Goal: Task Accomplishment & Management: Use online tool/utility

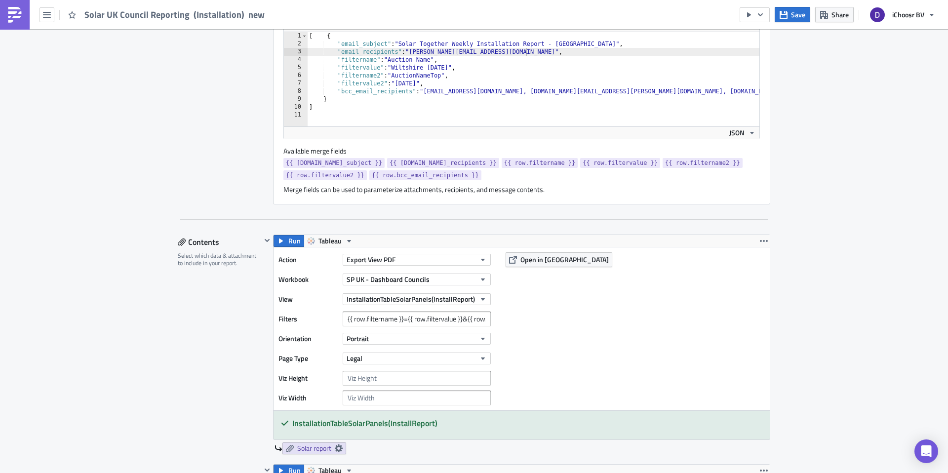
scroll to position [215, 0]
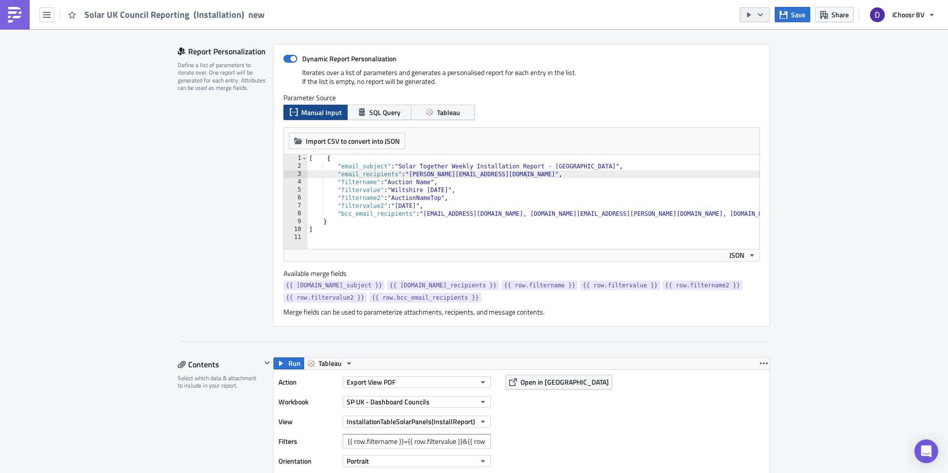
click at [765, 11] on button "button" at bounding box center [755, 14] width 30 height 15
click at [762, 56] on div "Run Report" at bounding box center [784, 54] width 77 height 10
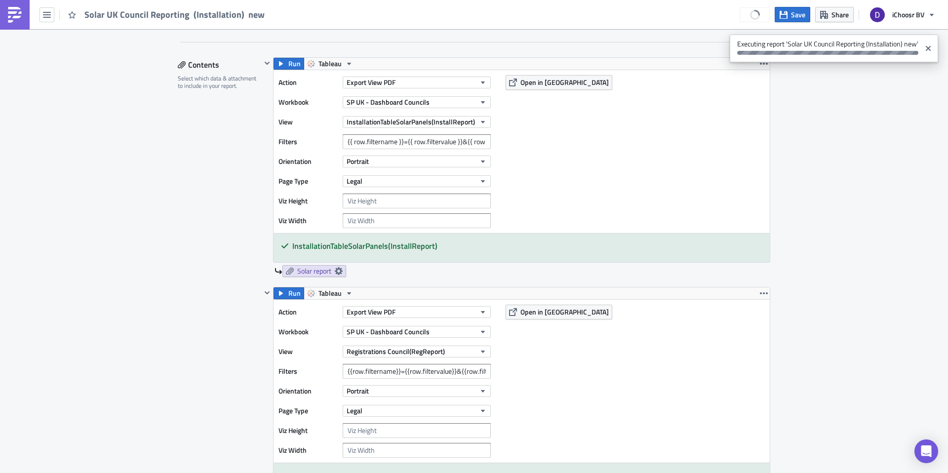
scroll to position [513, 0]
click at [426, 87] on button "Export View PDF" at bounding box center [417, 85] width 148 height 12
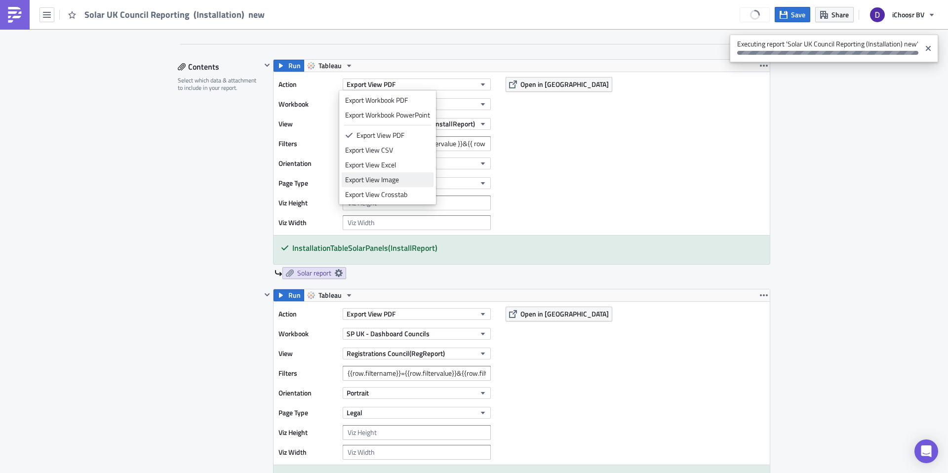
click at [393, 182] on div "Export View Image" at bounding box center [387, 180] width 85 height 10
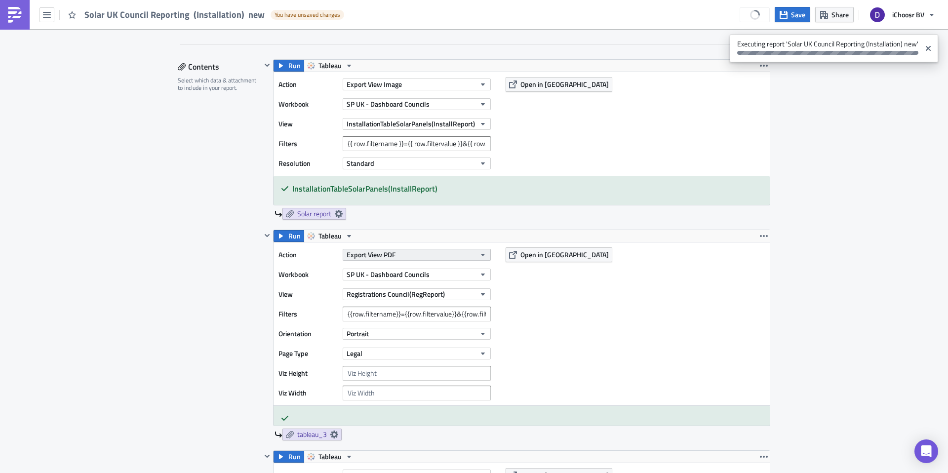
click at [415, 251] on button "Export View PDF" at bounding box center [417, 255] width 148 height 12
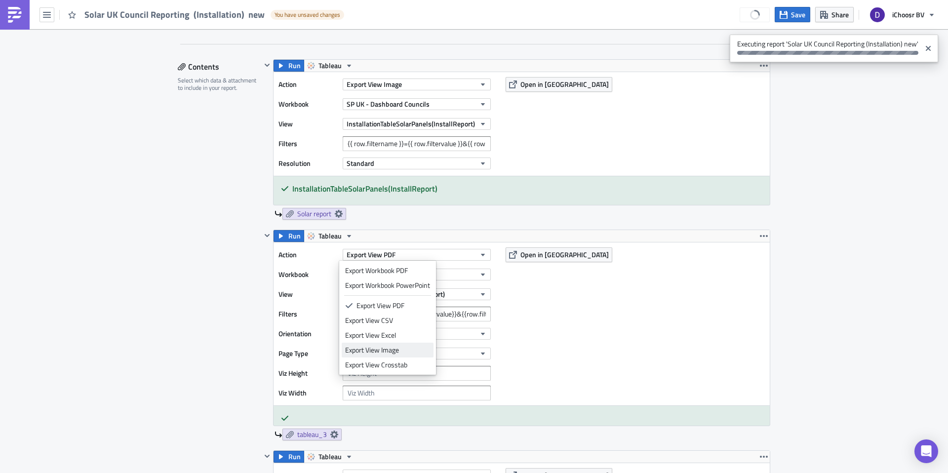
click at [393, 351] on div "Export View Image" at bounding box center [387, 350] width 85 height 10
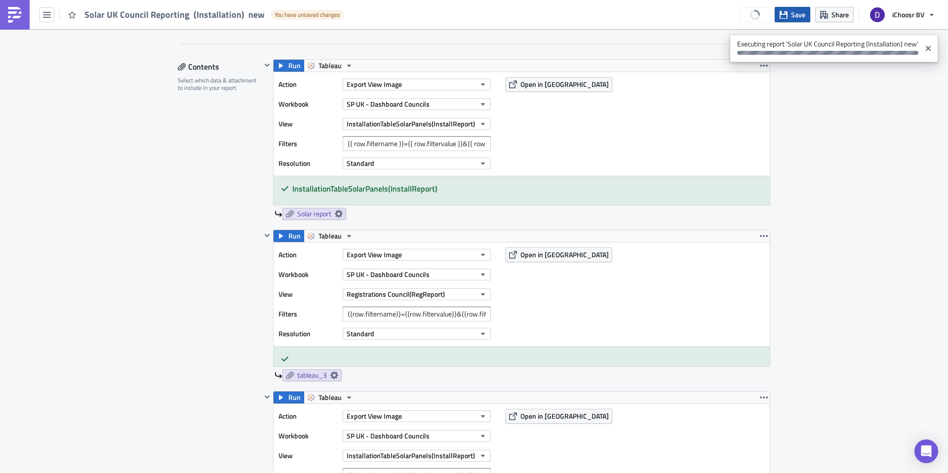
click at [793, 16] on span "Save" at bounding box center [798, 14] width 14 height 10
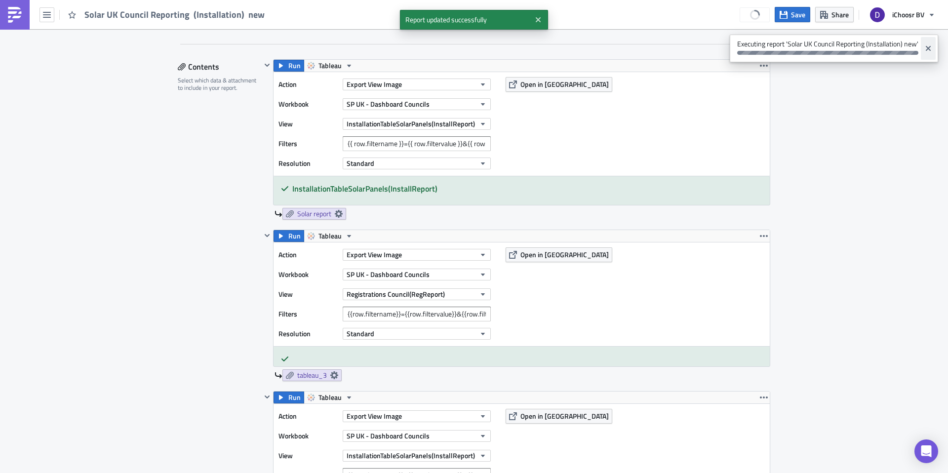
click at [930, 48] on icon "Close" at bounding box center [928, 48] width 8 height 8
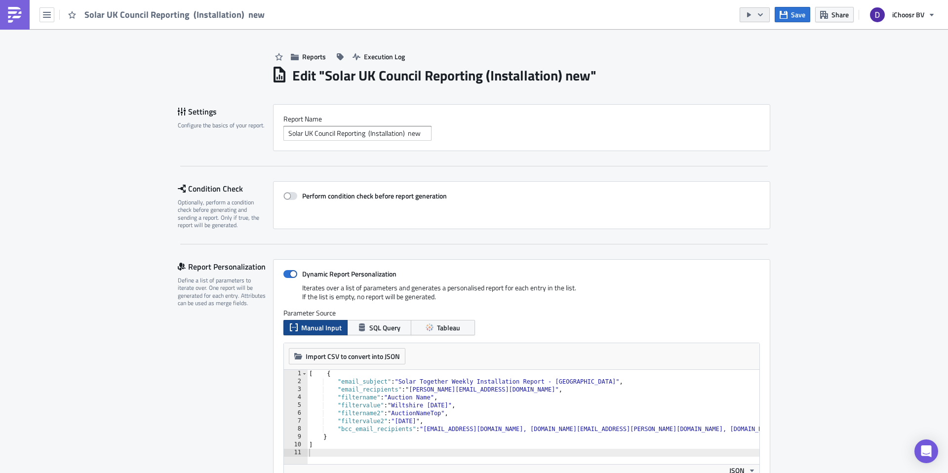
click at [756, 18] on button "button" at bounding box center [755, 14] width 30 height 15
click at [765, 39] on div "Send Just to Me" at bounding box center [784, 40] width 77 height 10
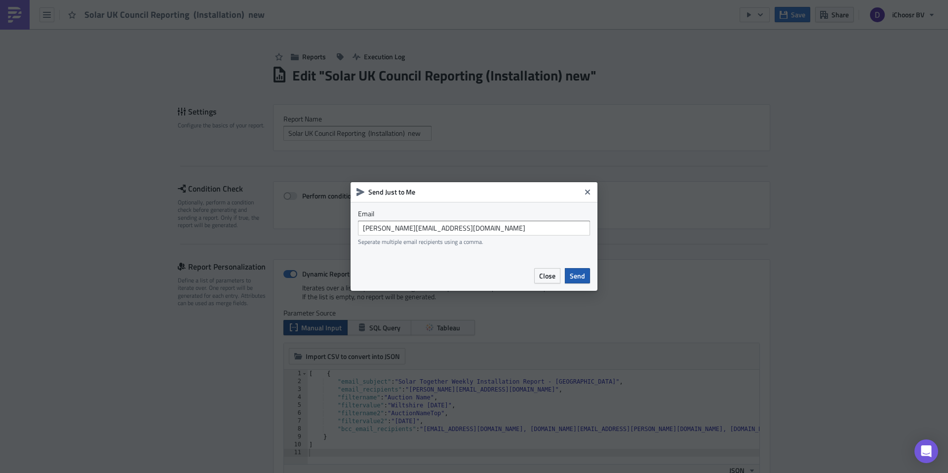
click at [582, 276] on span "Send" at bounding box center [577, 276] width 15 height 10
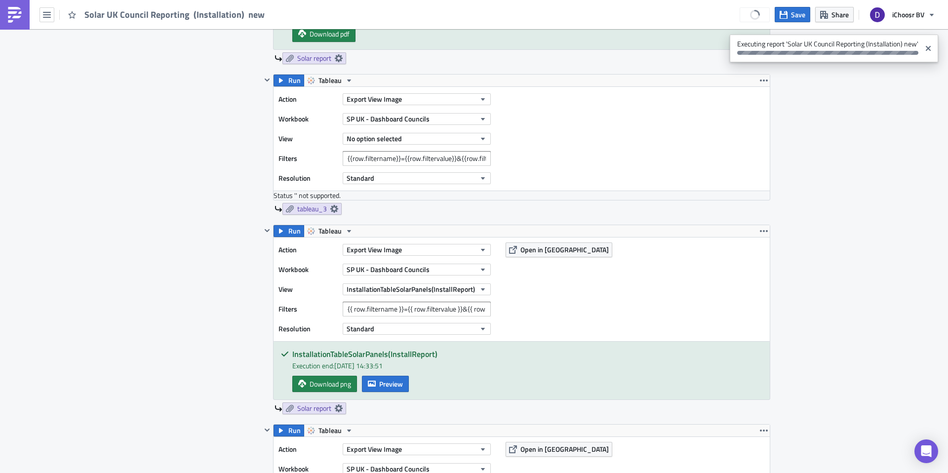
scroll to position [804, 0]
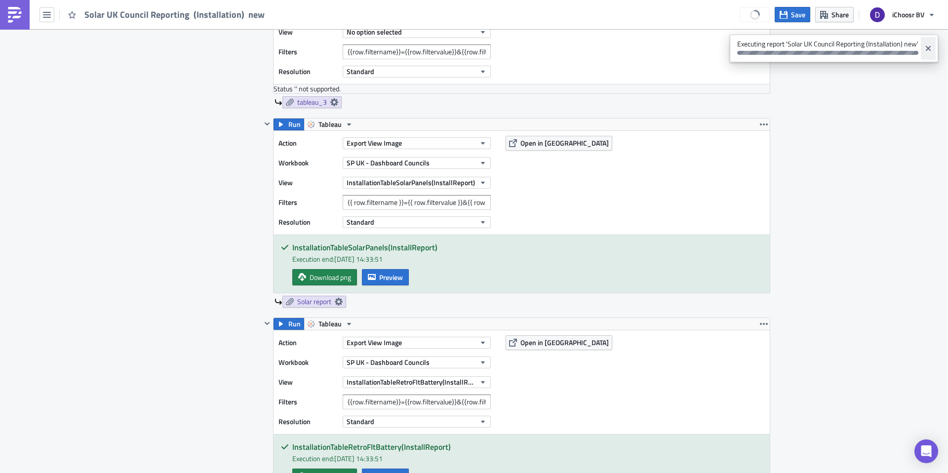
click at [927, 49] on icon "Close" at bounding box center [928, 48] width 5 height 5
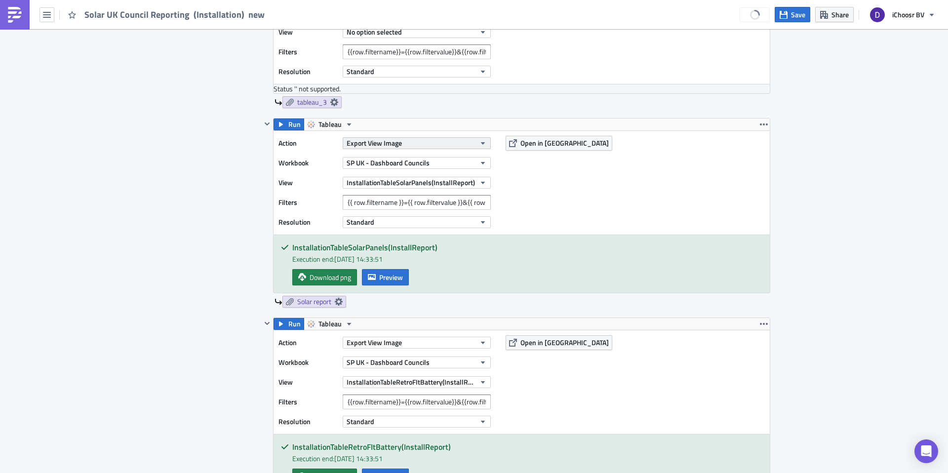
click at [397, 146] on span "Export View Image" at bounding box center [374, 143] width 55 height 10
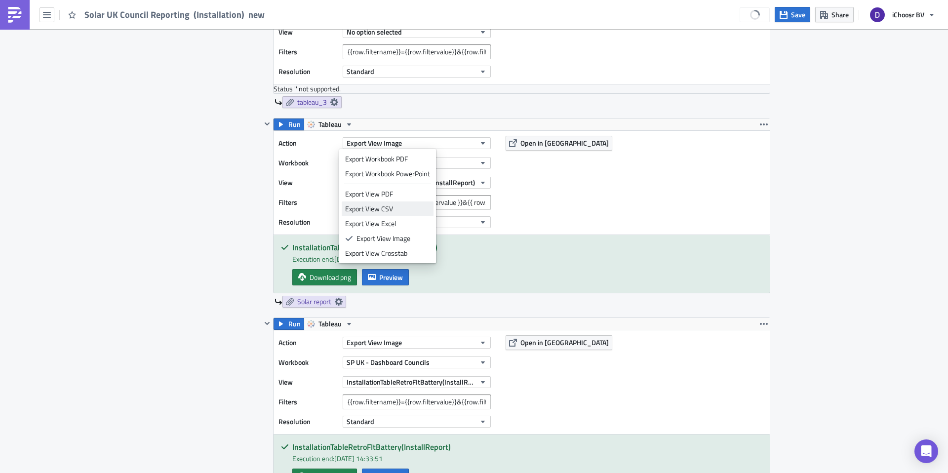
click at [382, 209] on div "Export View CSV" at bounding box center [387, 209] width 85 height 10
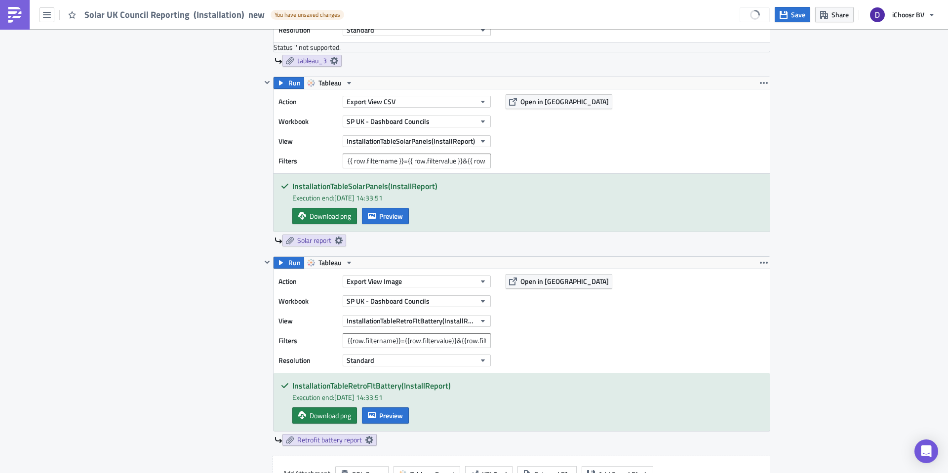
scroll to position [830, 0]
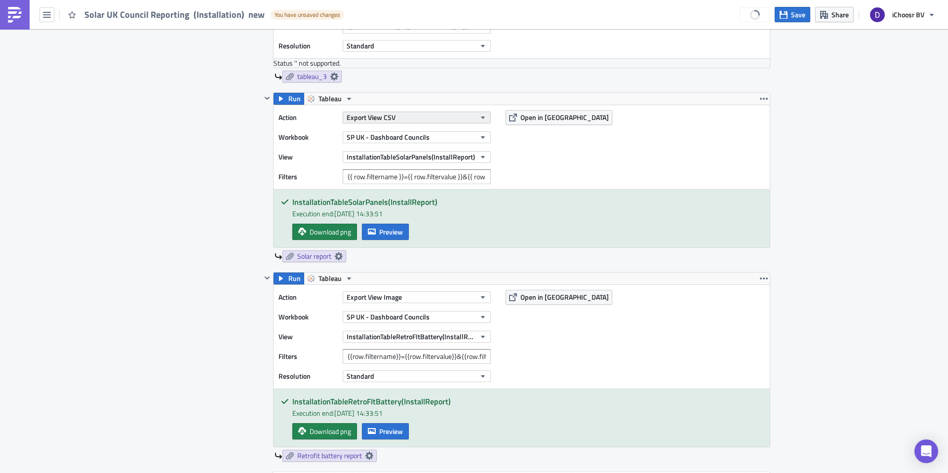
click at [387, 115] on span "Export View CSV" at bounding box center [371, 117] width 49 height 10
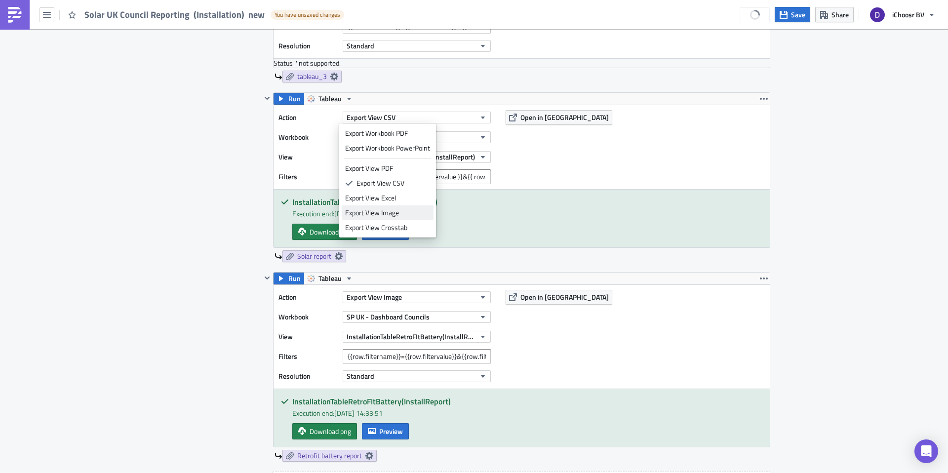
click at [387, 206] on link "Export View Image" at bounding box center [388, 212] width 92 height 15
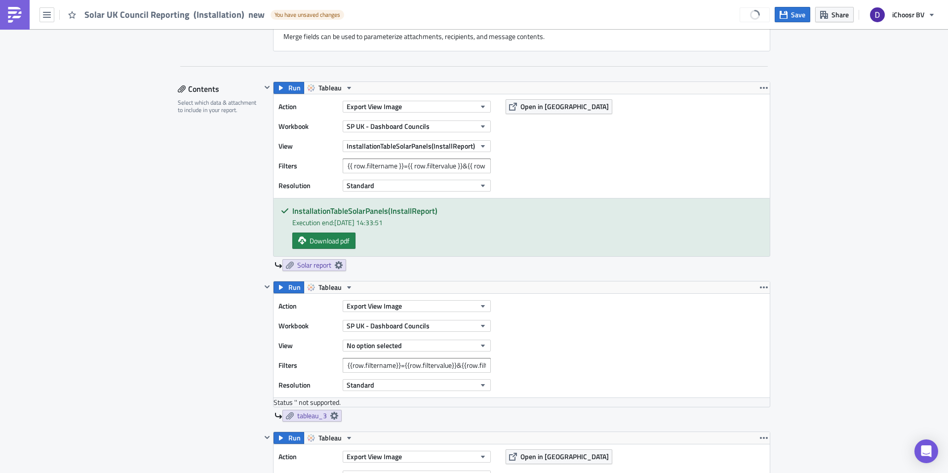
scroll to position [493, 0]
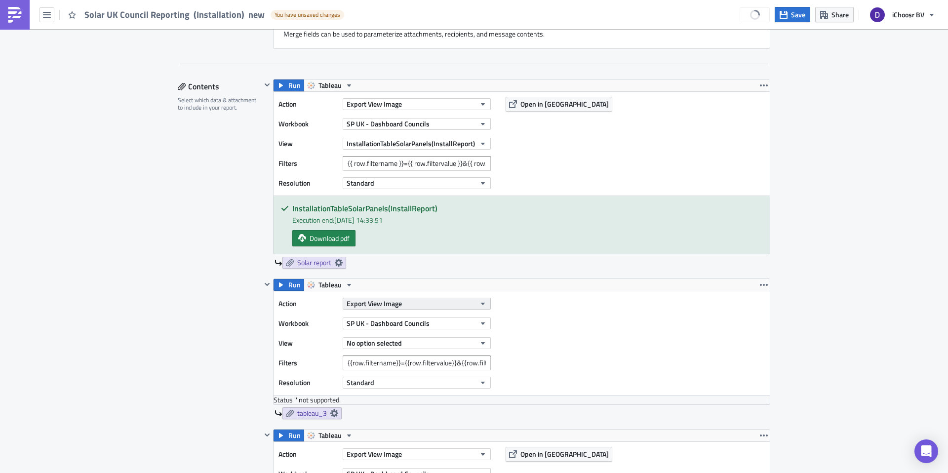
click at [422, 299] on button "Export View Image" at bounding box center [417, 304] width 148 height 12
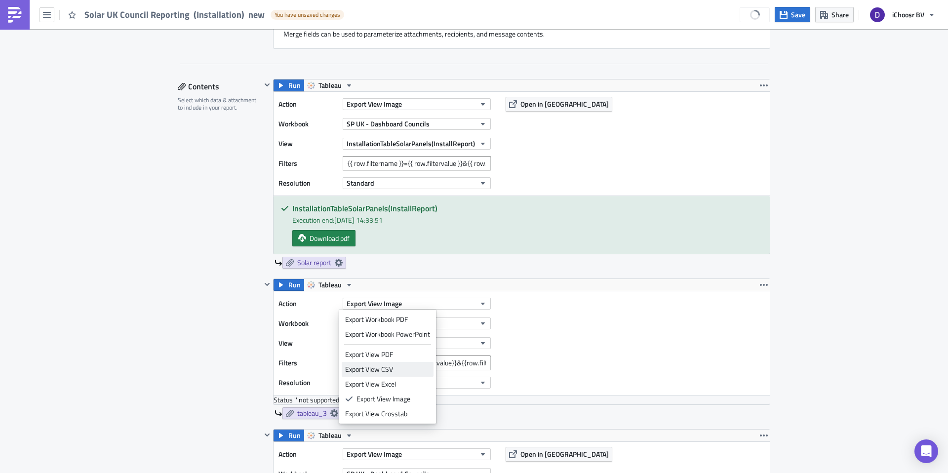
click at [381, 372] on div "Export View CSV" at bounding box center [387, 369] width 85 height 10
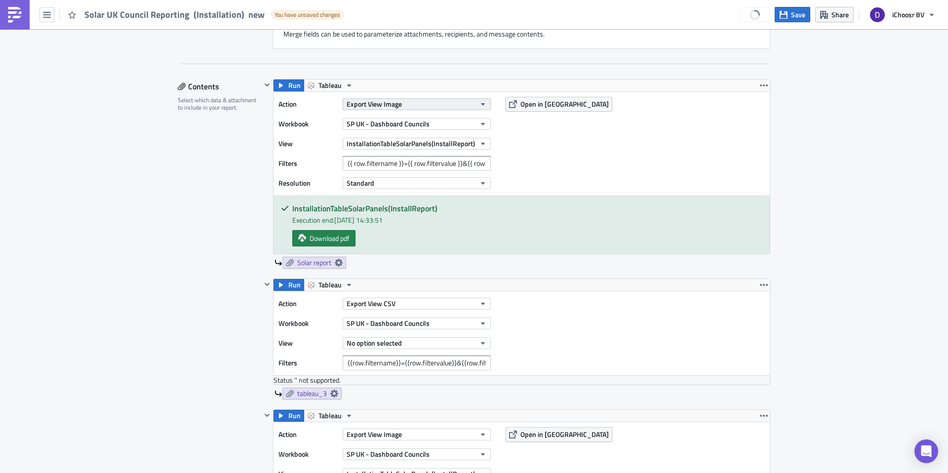
click at [394, 103] on span "Export View Image" at bounding box center [374, 104] width 55 height 10
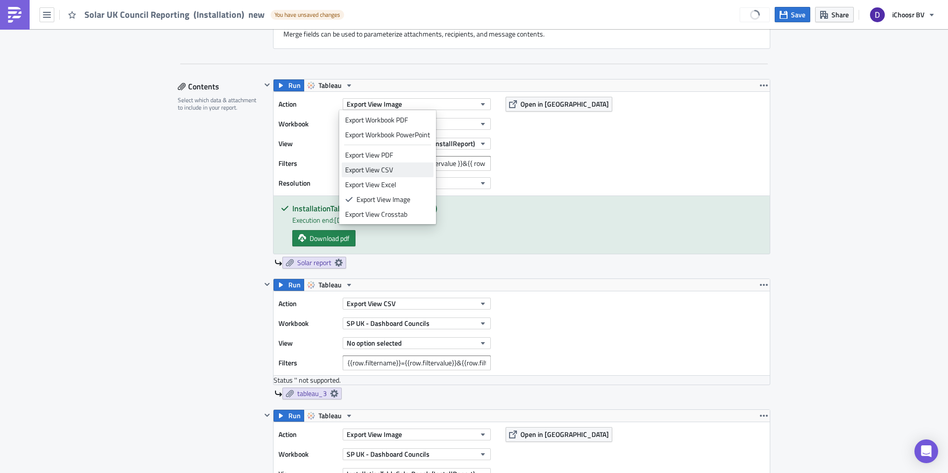
click at [384, 169] on div "Export View CSV" at bounding box center [387, 170] width 85 height 10
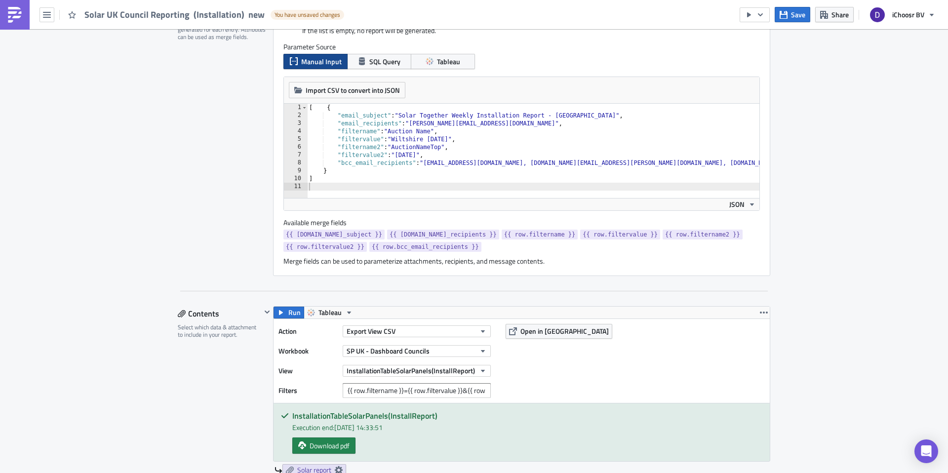
scroll to position [266, 0]
click at [316, 132] on div "[ { "email_subject" : "Solar Together Weekly Installation Report - Wiltshire" ,…" at bounding box center [661, 155] width 708 height 103
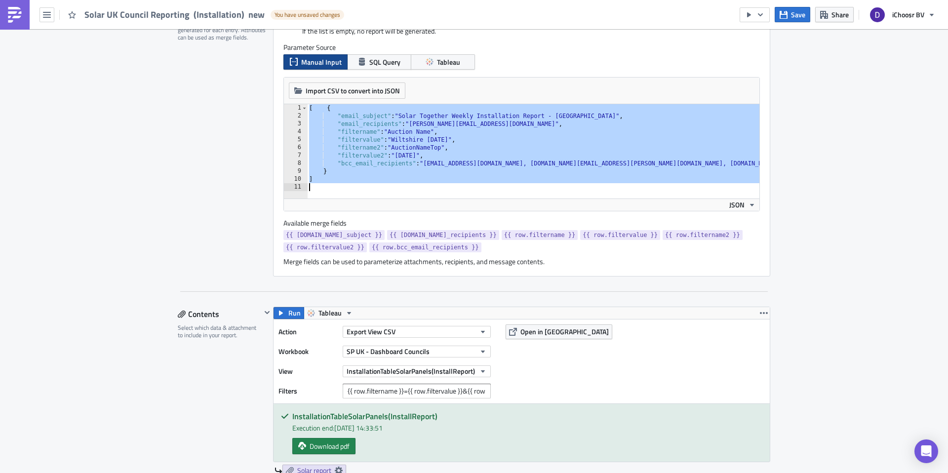
drag, startPoint x: 305, startPoint y: 107, endPoint x: 335, endPoint y: 241, distance: 137.6
click at [335, 241] on div "Dynamic Report Personalization Iterates over a list of parameters and generates…" at bounding box center [521, 135] width 497 height 283
type textarea "]"
paste textarea
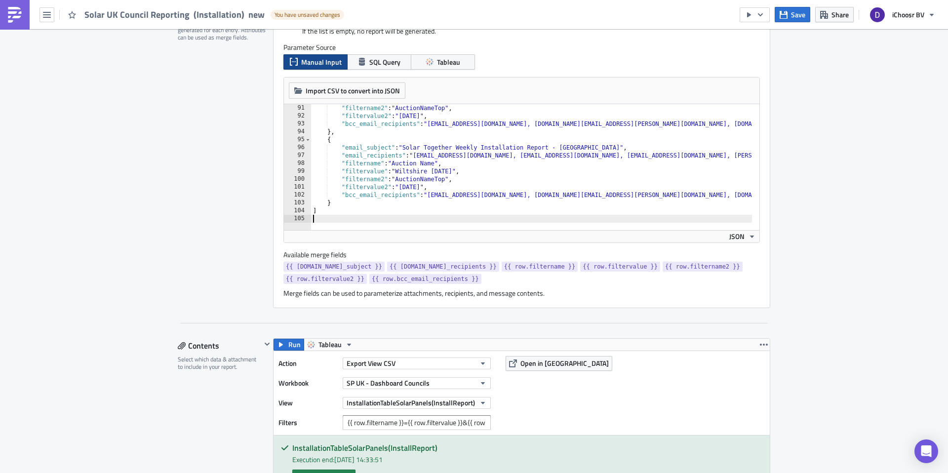
scroll to position [711, 0]
click at [786, 18] on icon "button" at bounding box center [784, 15] width 8 height 8
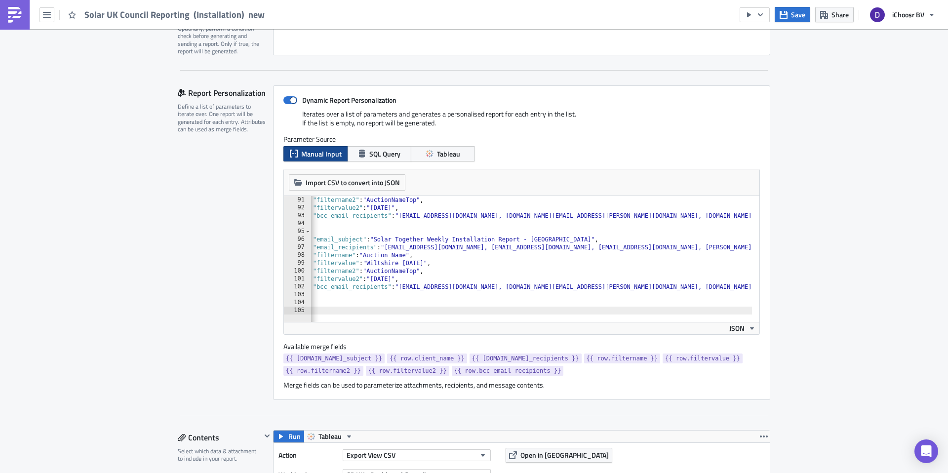
scroll to position [0, 0]
